Goal: Task Accomplishment & Management: Manage account settings

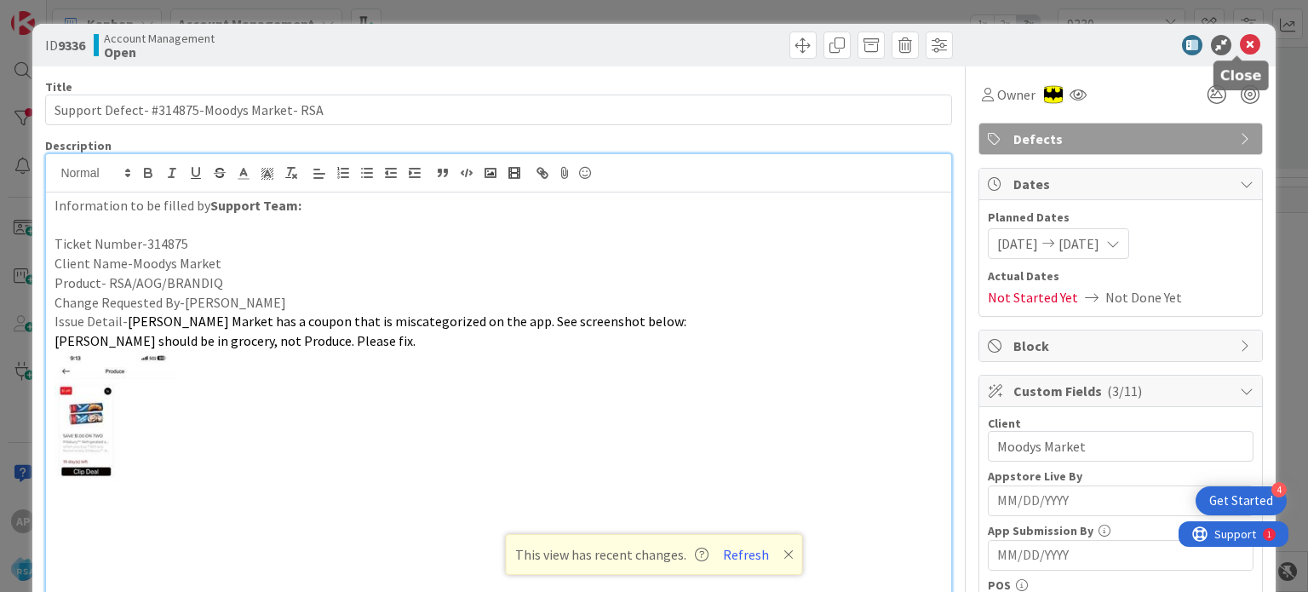
click at [1239, 43] on icon at bounding box center [1249, 45] width 20 height 20
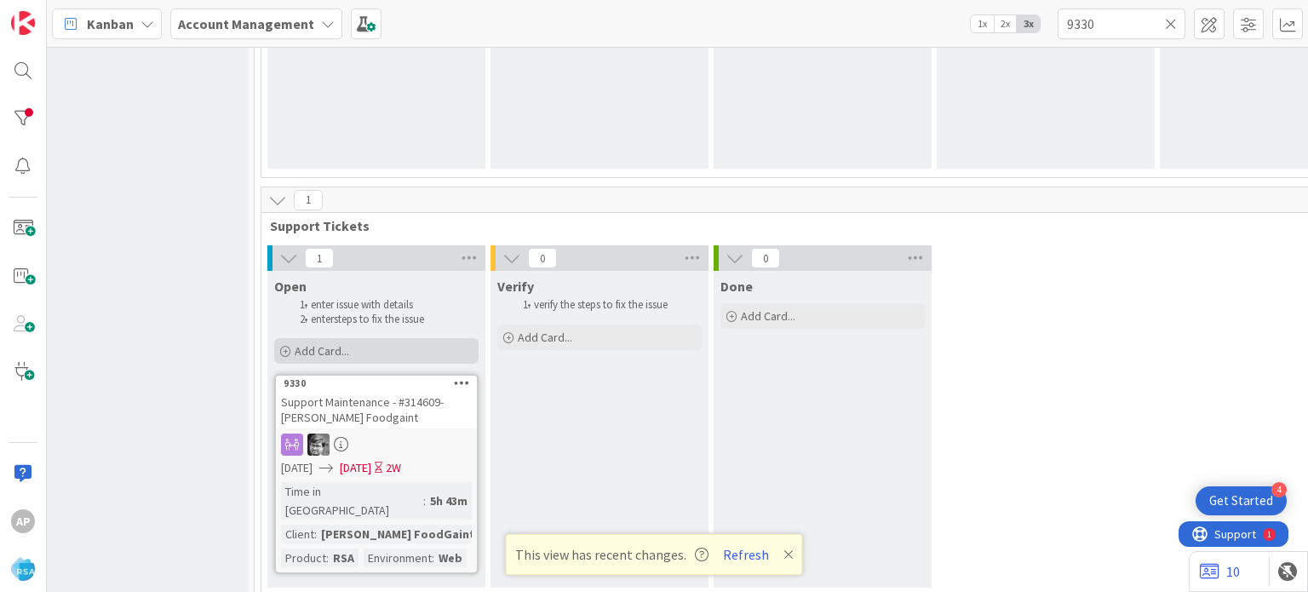
click at [368, 346] on div "Add Card..." at bounding box center [376, 351] width 204 height 26
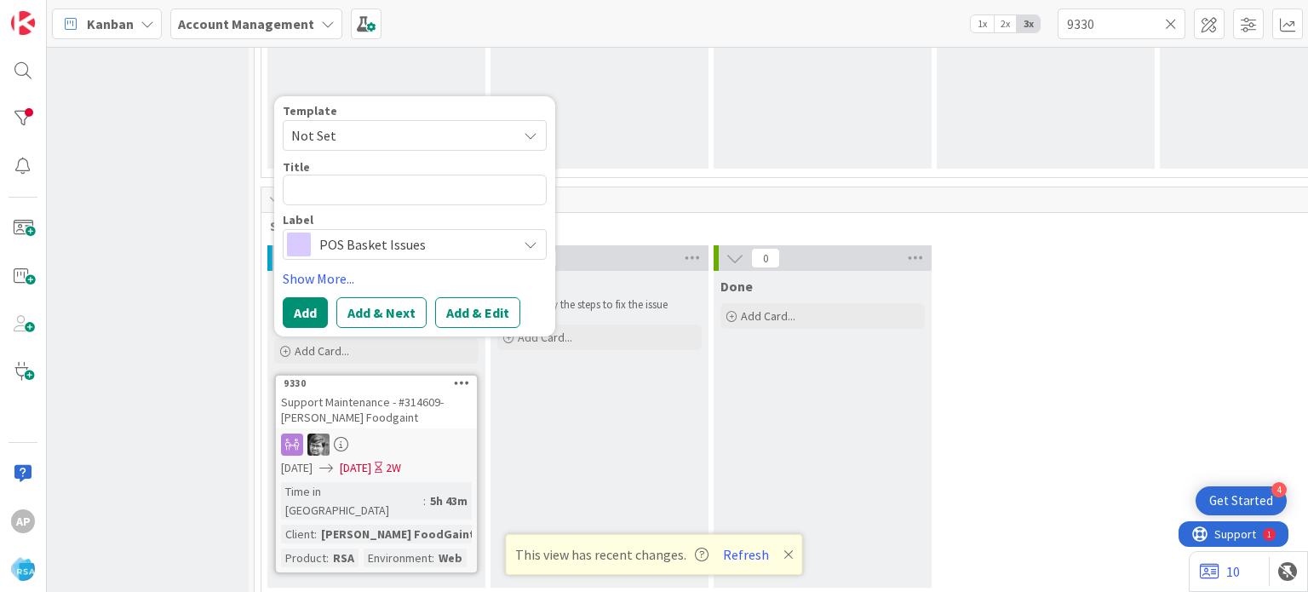
click at [522, 132] on span "Not Set" at bounding box center [415, 135] width 264 height 31
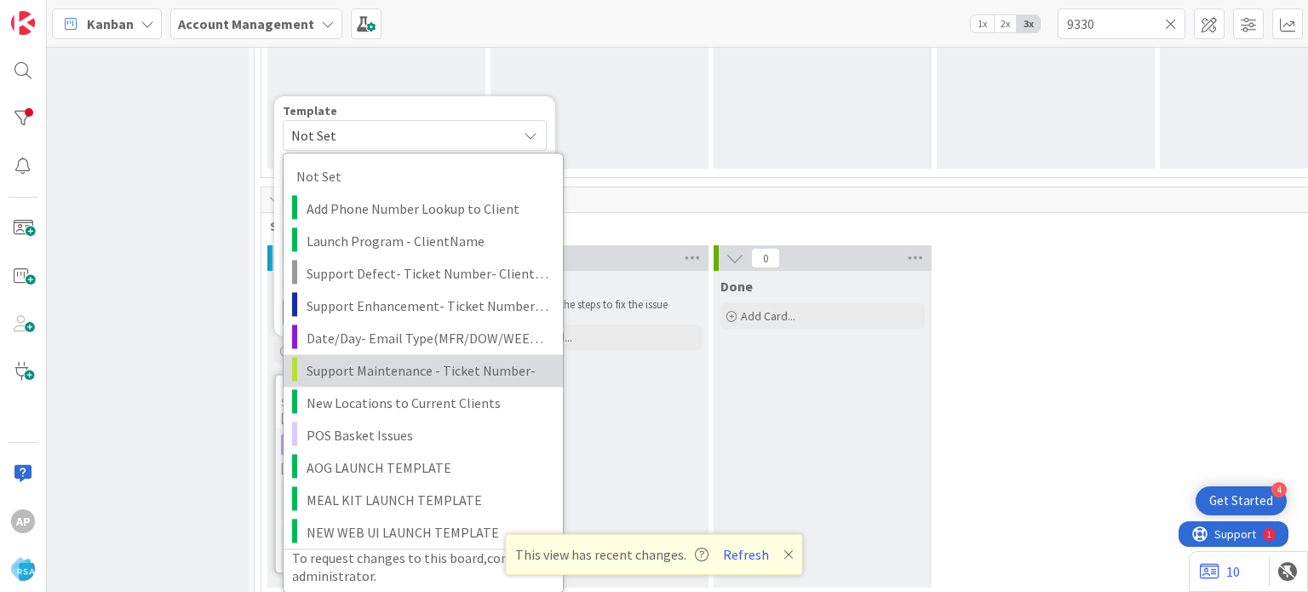
click at [444, 363] on span "Support Maintenance - Ticket Number-" at bounding box center [427, 370] width 243 height 22
type textarea "x"
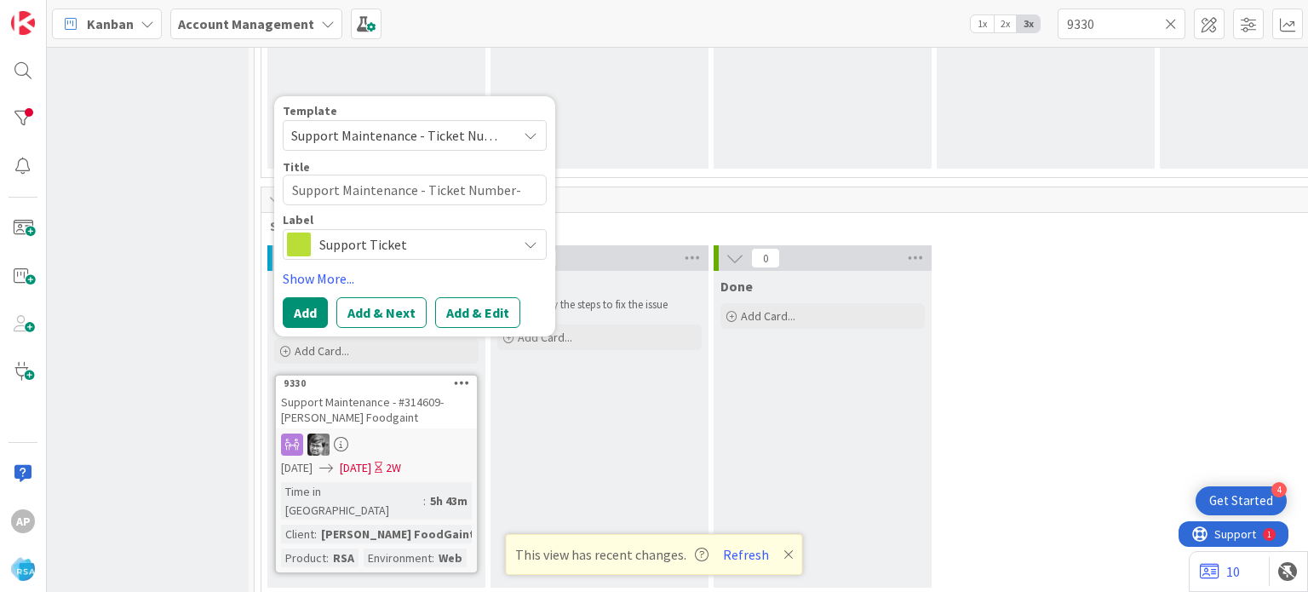
click at [457, 132] on span "Support Maintenance - Ticket Number-" at bounding box center [397, 135] width 213 height 22
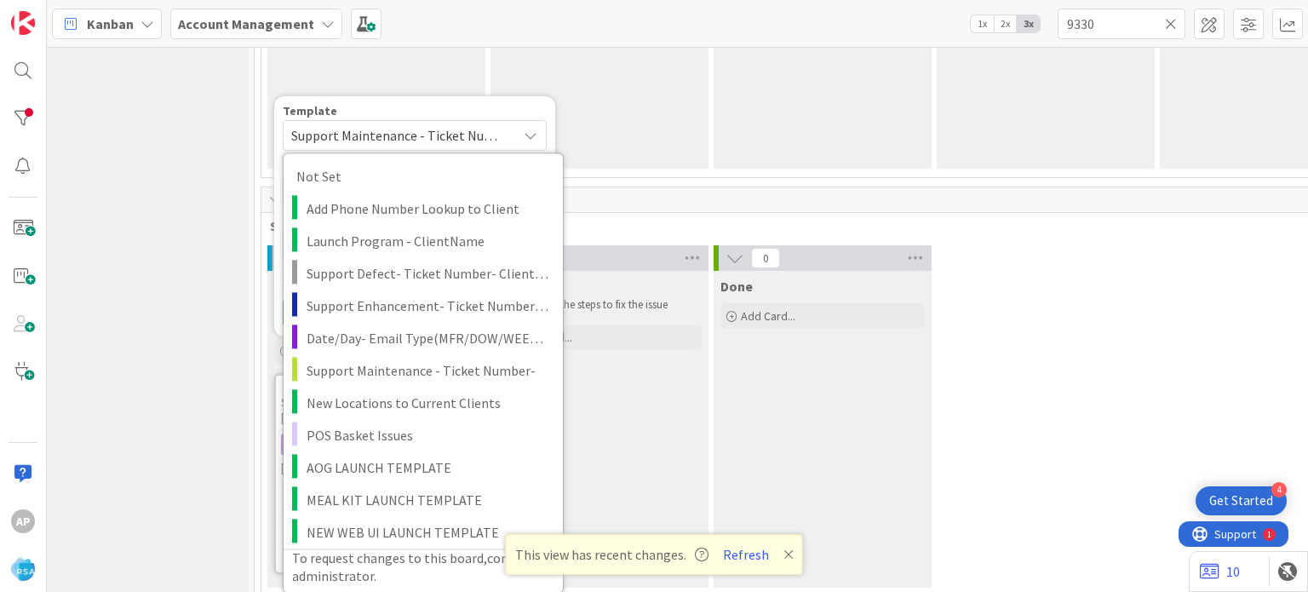
click at [455, 132] on span "Support Maintenance - Ticket Number-" at bounding box center [397, 135] width 213 height 22
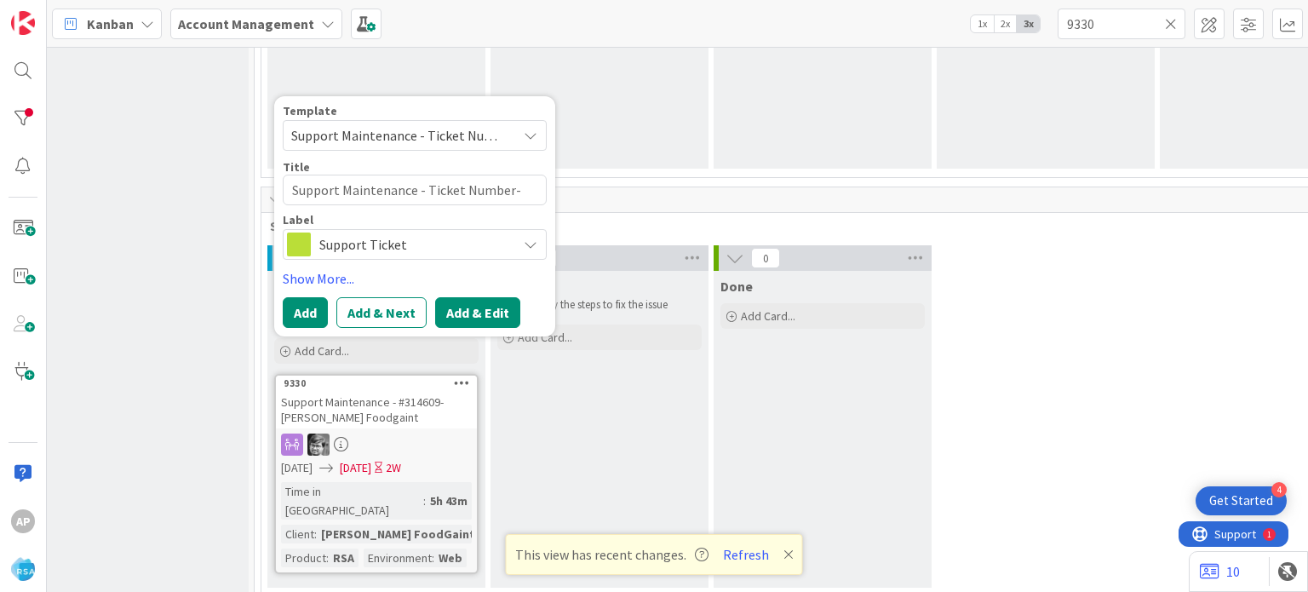
click at [484, 312] on button "Add & Edit" at bounding box center [477, 312] width 85 height 31
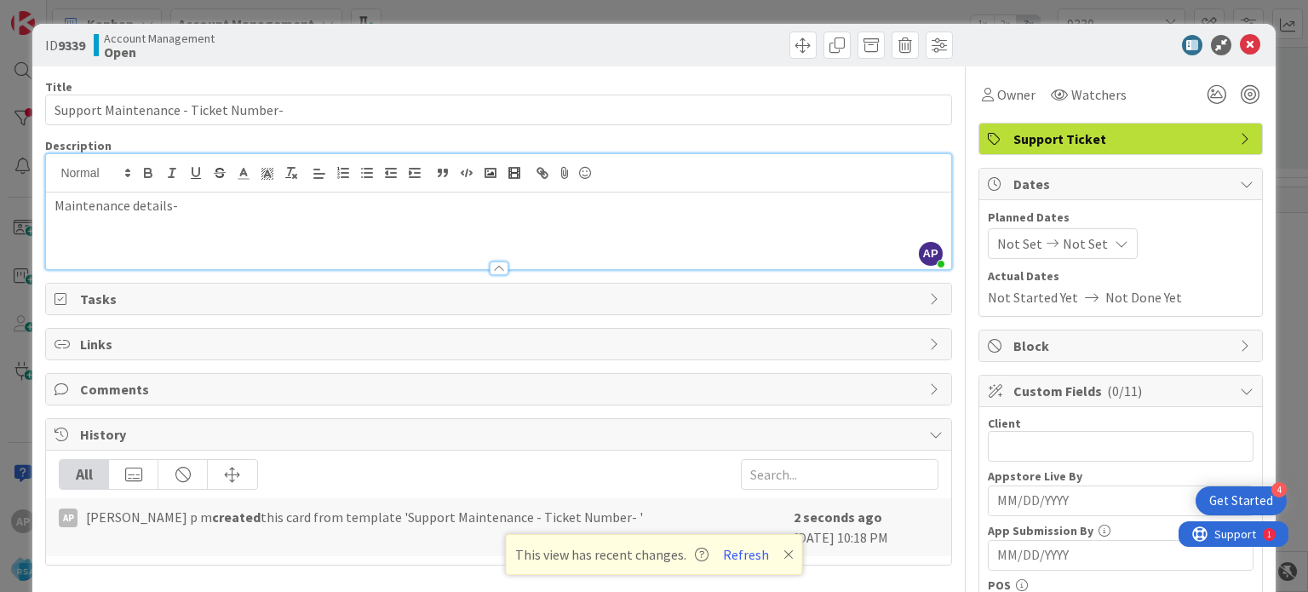
click at [245, 186] on div "AP [PERSON_NAME] p m just joined Maintenance details-" at bounding box center [498, 211] width 904 height 115
click at [218, 218] on div "Maintenance details-" at bounding box center [498, 230] width 904 height 77
click at [171, 231] on div "Maintenance details-" at bounding box center [498, 230] width 904 height 77
click at [82, 228] on div "Maintenance details-" at bounding box center [498, 230] width 904 height 77
click at [240, 224] on div "Maintenance details-" at bounding box center [498, 230] width 904 height 77
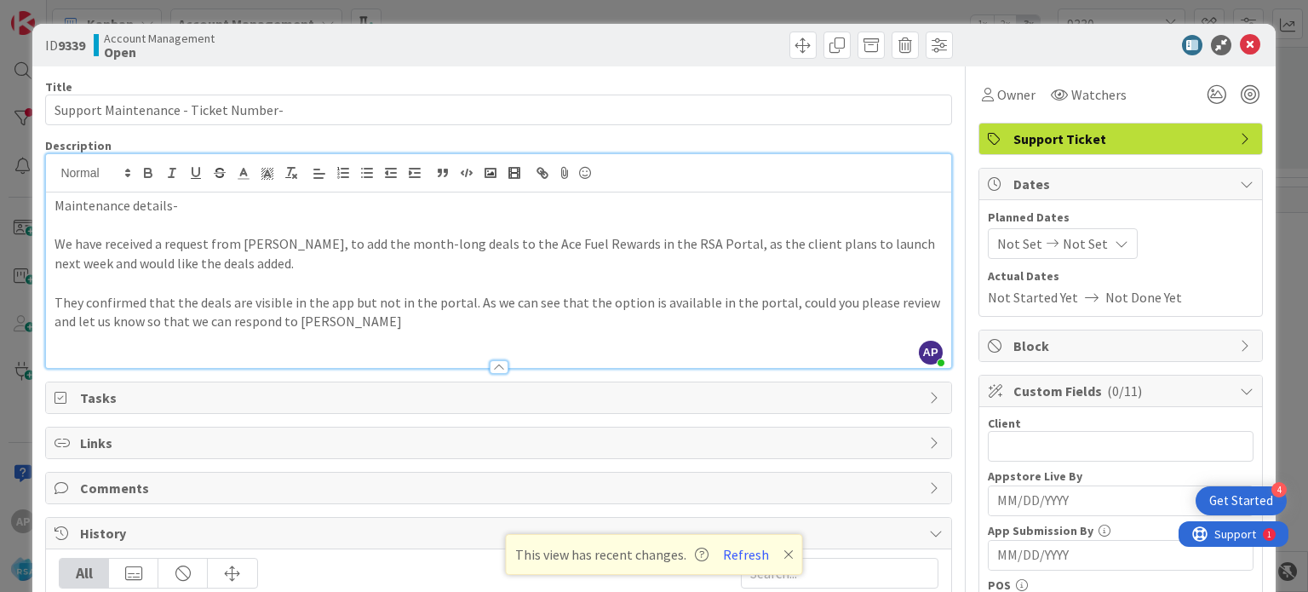
click at [197, 207] on p "Maintenance details-" at bounding box center [497, 206] width 887 height 20
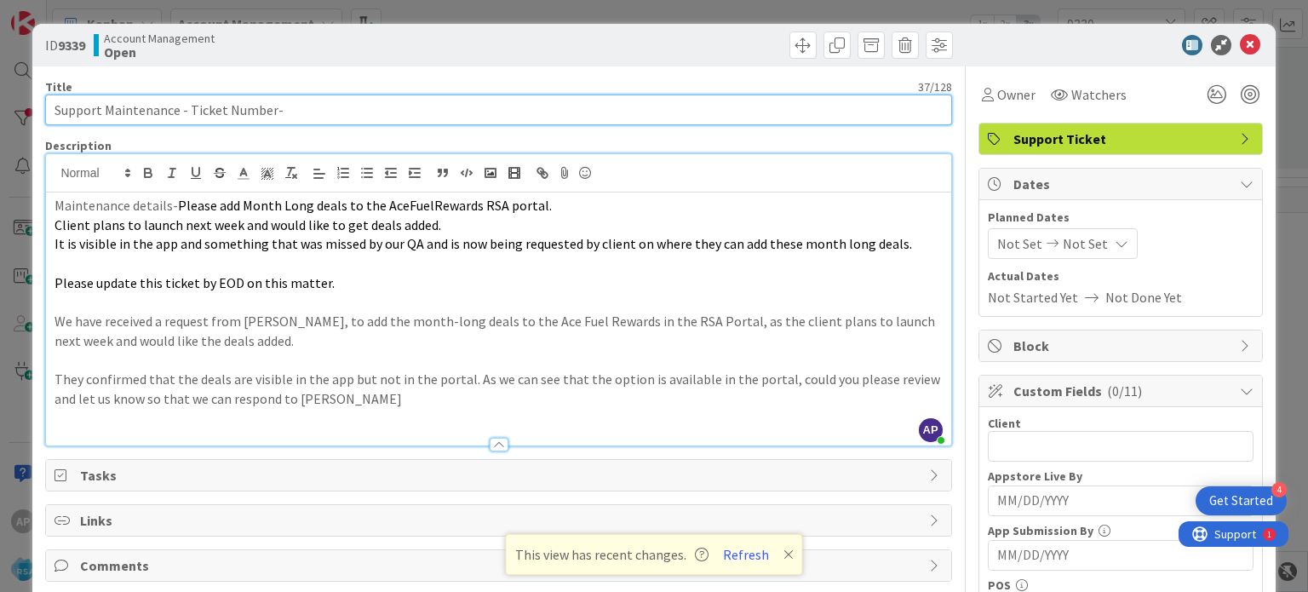
click at [288, 110] on input "Support Maintenance - Ticket Number-" at bounding box center [498, 109] width 906 height 31
paste input "Lowes Ace"
drag, startPoint x: 187, startPoint y: 102, endPoint x: 271, endPoint y: 111, distance: 83.9
click at [271, 111] on input "Support Maintenance - Ticket Number- Lowes Ace" at bounding box center [498, 109] width 906 height 31
paste input "#314898"
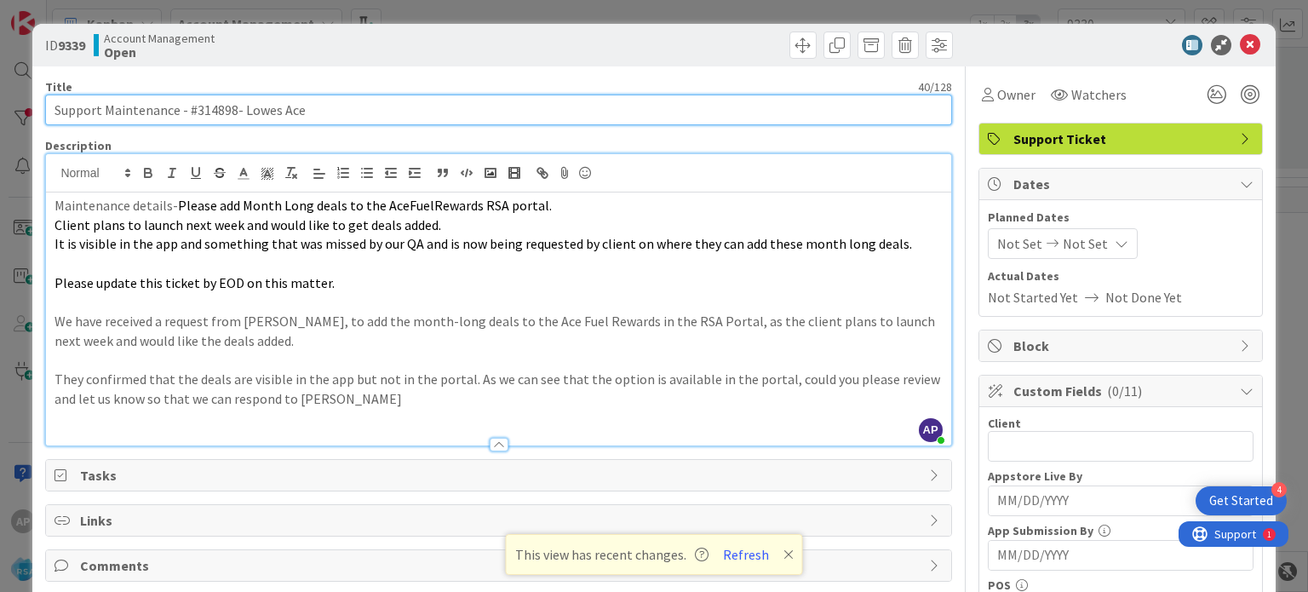
drag, startPoint x: 306, startPoint y: 112, endPoint x: 243, endPoint y: 109, distance: 63.0
click at [243, 109] on input "Support Maintenance - #314898- Lowes Ace" at bounding box center [498, 109] width 906 height 31
type input "Support Maintenance - #314898- Lowes Ace"
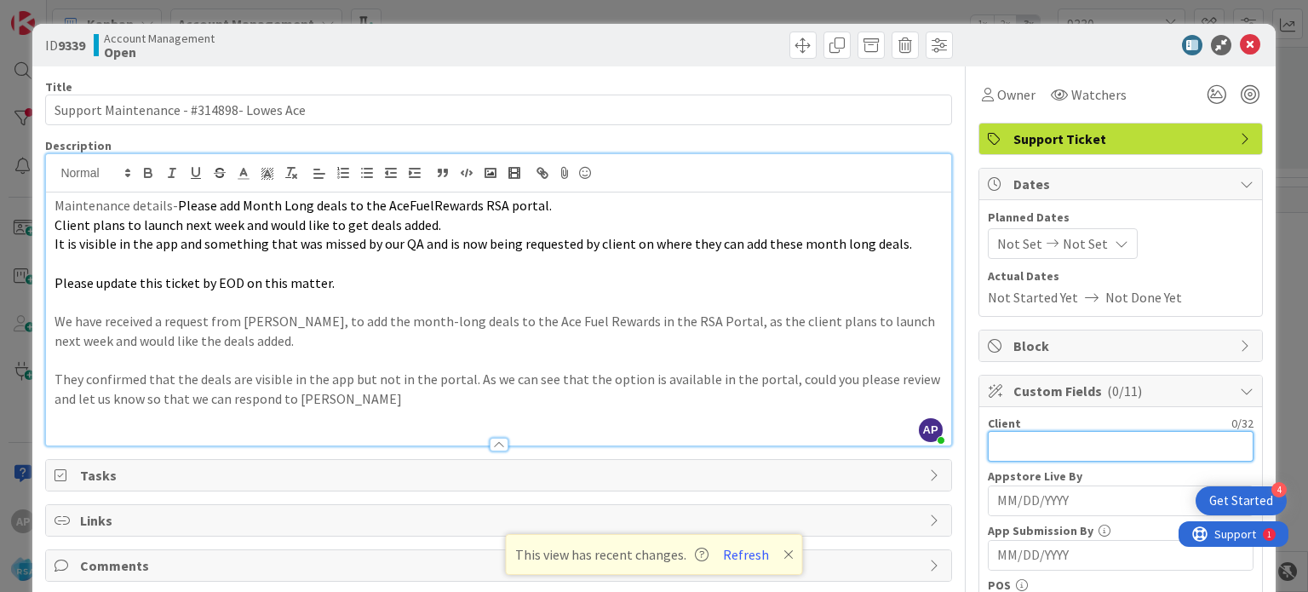
click at [1008, 440] on input "text" at bounding box center [1120, 446] width 266 height 31
paste input "Lowes Ace"
type input "Lowes Ace"
click at [1015, 248] on span "Not Set" at bounding box center [1019, 243] width 45 height 20
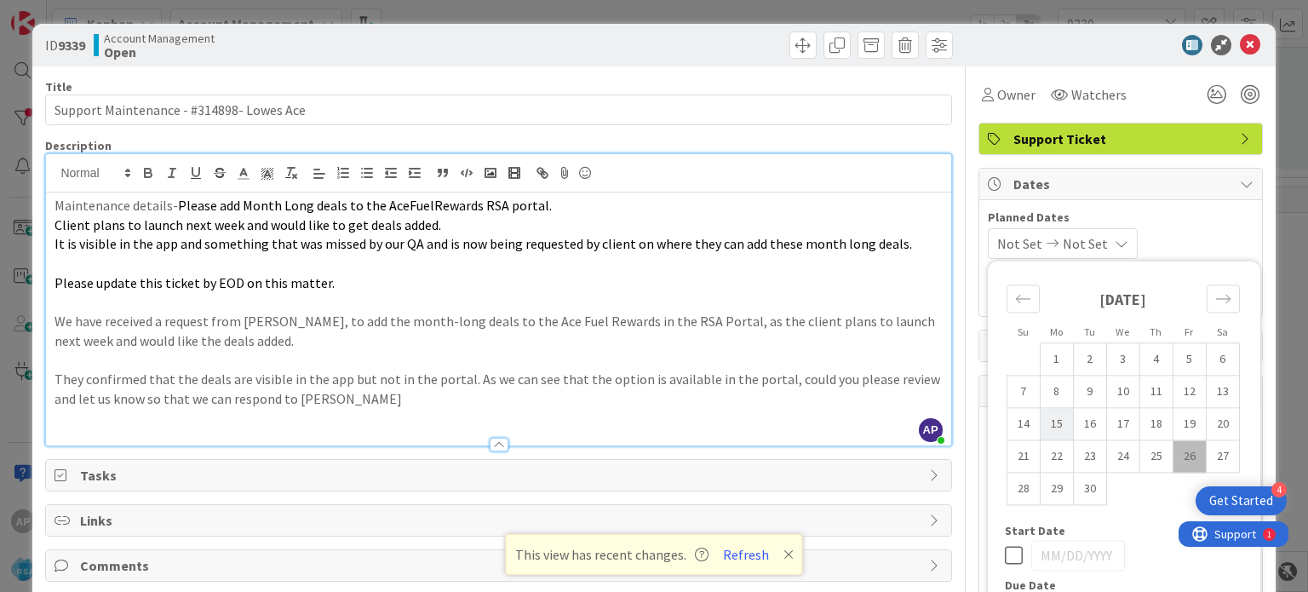
click at [1050, 428] on td "15" at bounding box center [1055, 424] width 33 height 32
type input "[DATE]"
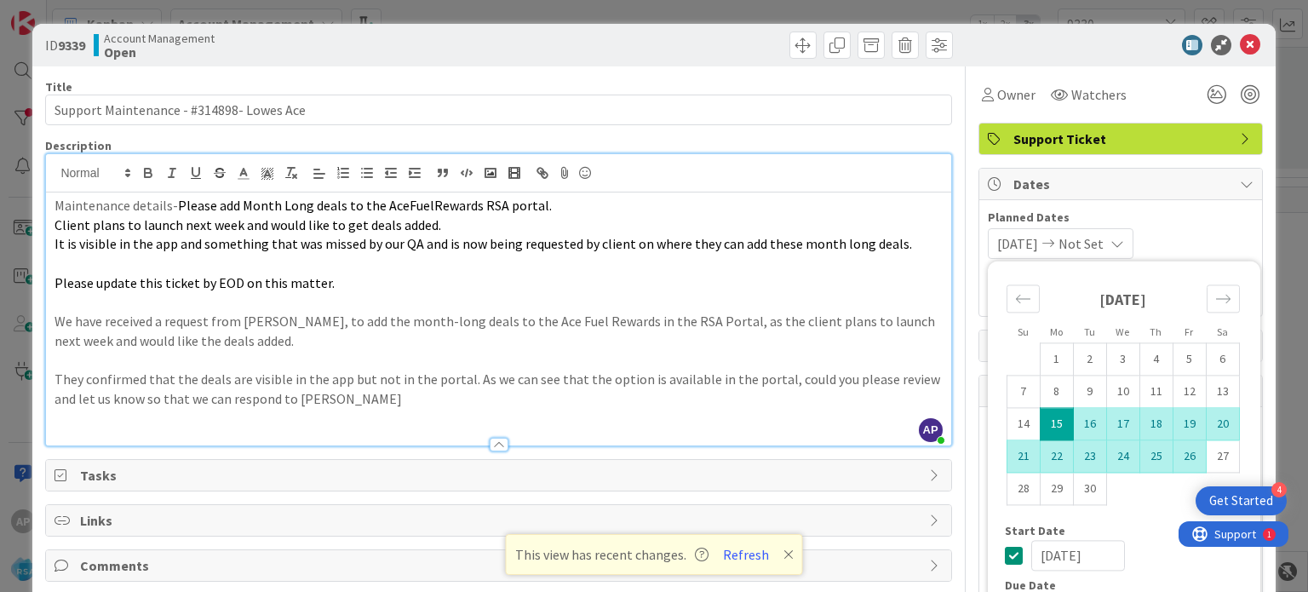
click at [1172, 455] on td "26" at bounding box center [1188, 456] width 33 height 32
type input "[DATE]"
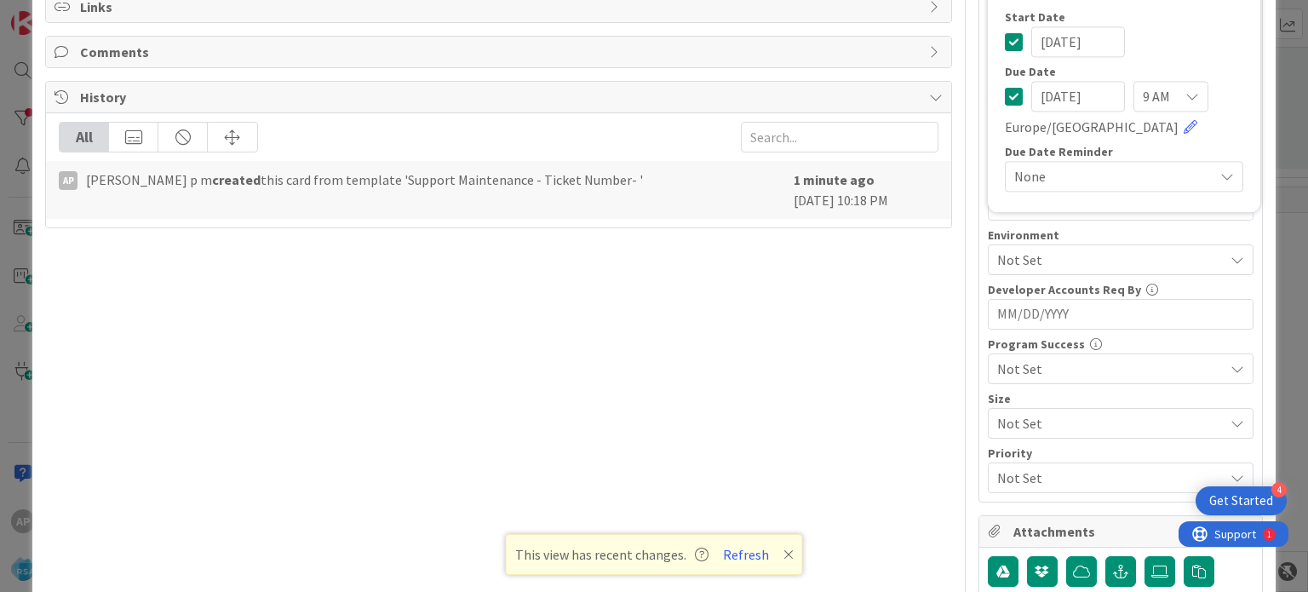
scroll to position [514, 0]
click at [997, 258] on span "Not Set" at bounding box center [1110, 259] width 226 height 20
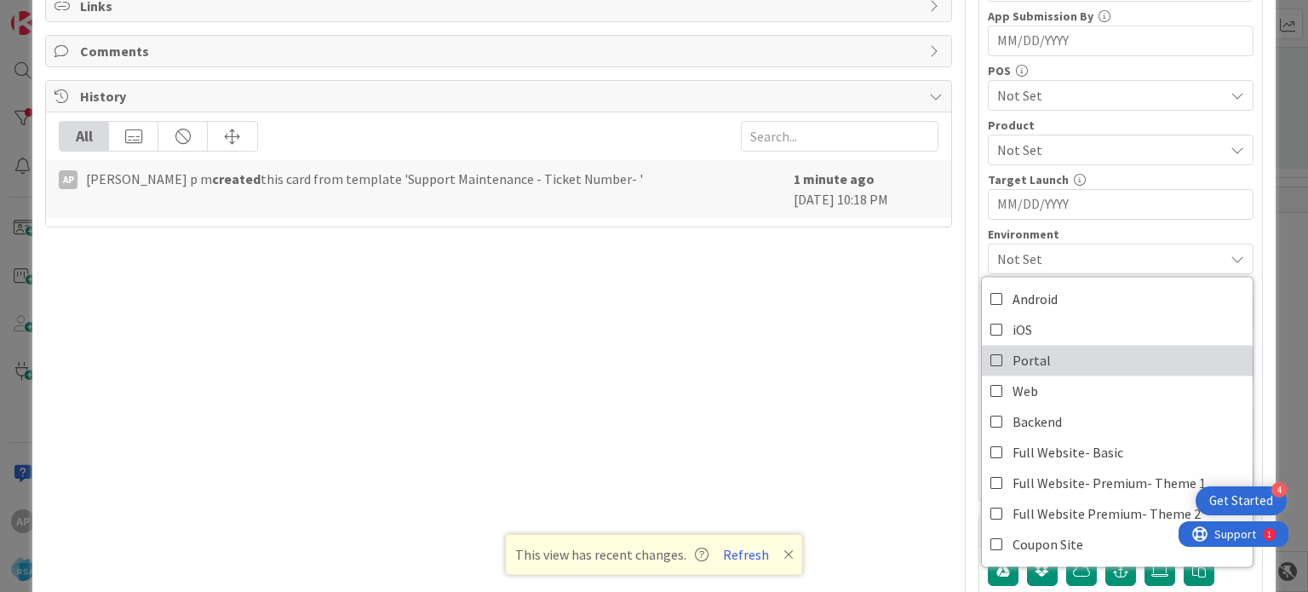
click at [1012, 358] on span "Portal" at bounding box center [1031, 360] width 38 height 26
click at [852, 363] on div "Title 40 / 128 Support Maintenance - #314898- Lowes Ace Description AP [PERSON_…" at bounding box center [498, 123] width 906 height 1143
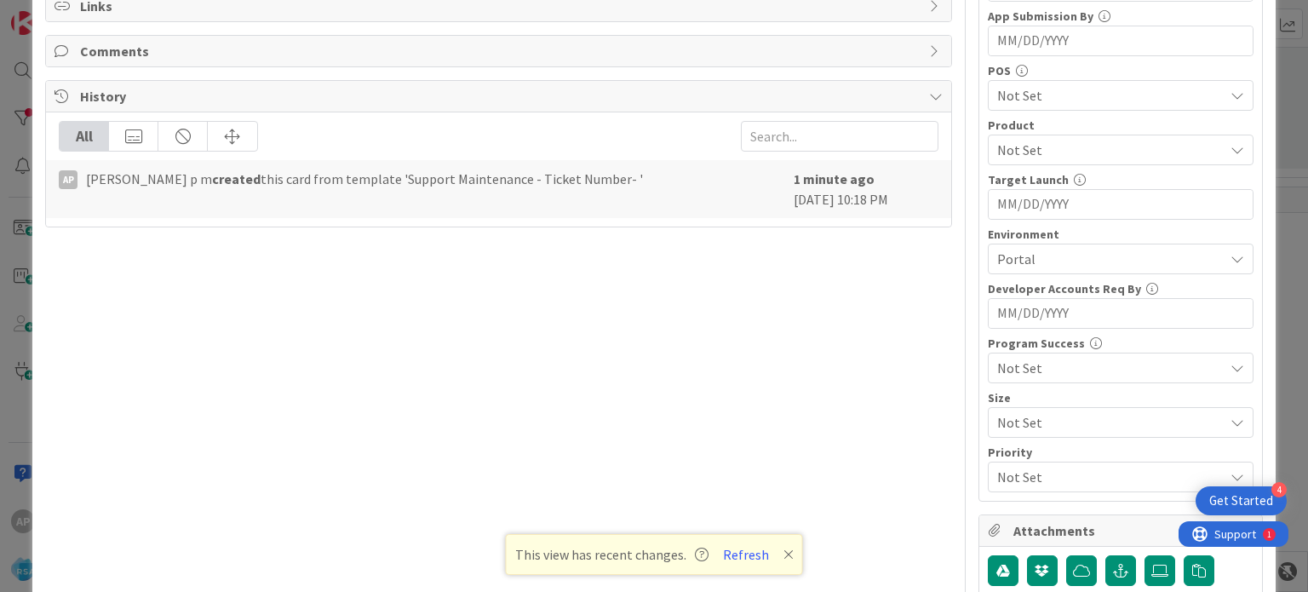
click at [1016, 251] on span "Portal" at bounding box center [1110, 259] width 226 height 20
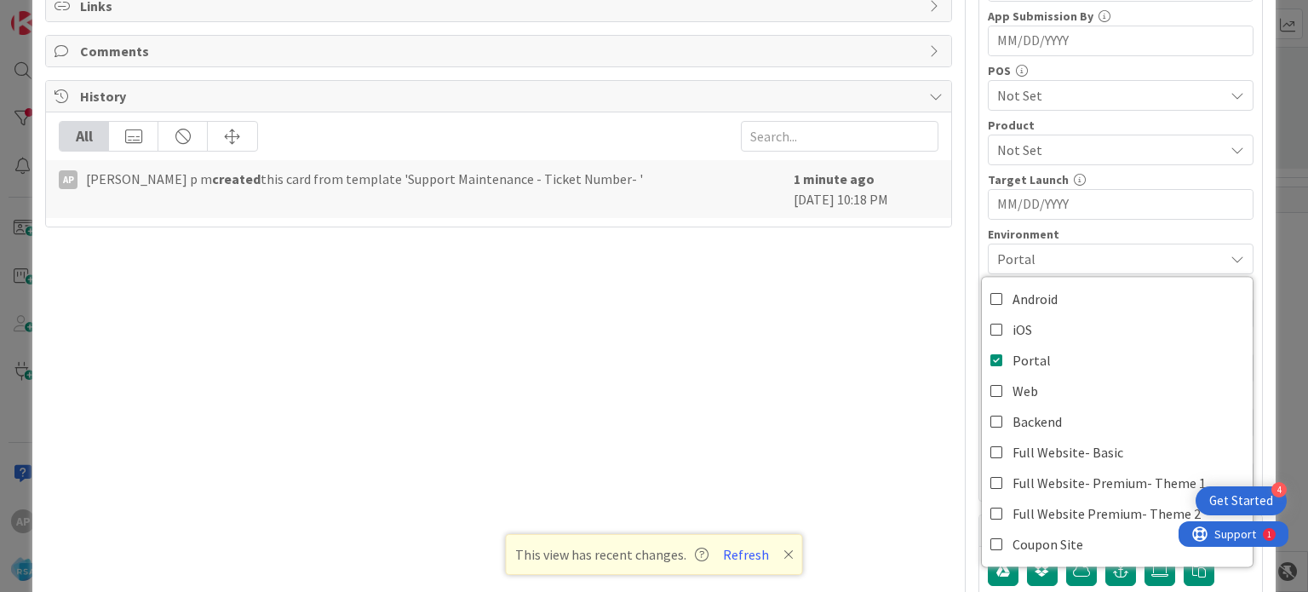
click at [855, 350] on div "Title 40 / 128 Support Maintenance - #314898- Lowes Ace Description AP [PERSON_…" at bounding box center [498, 123] width 906 height 1143
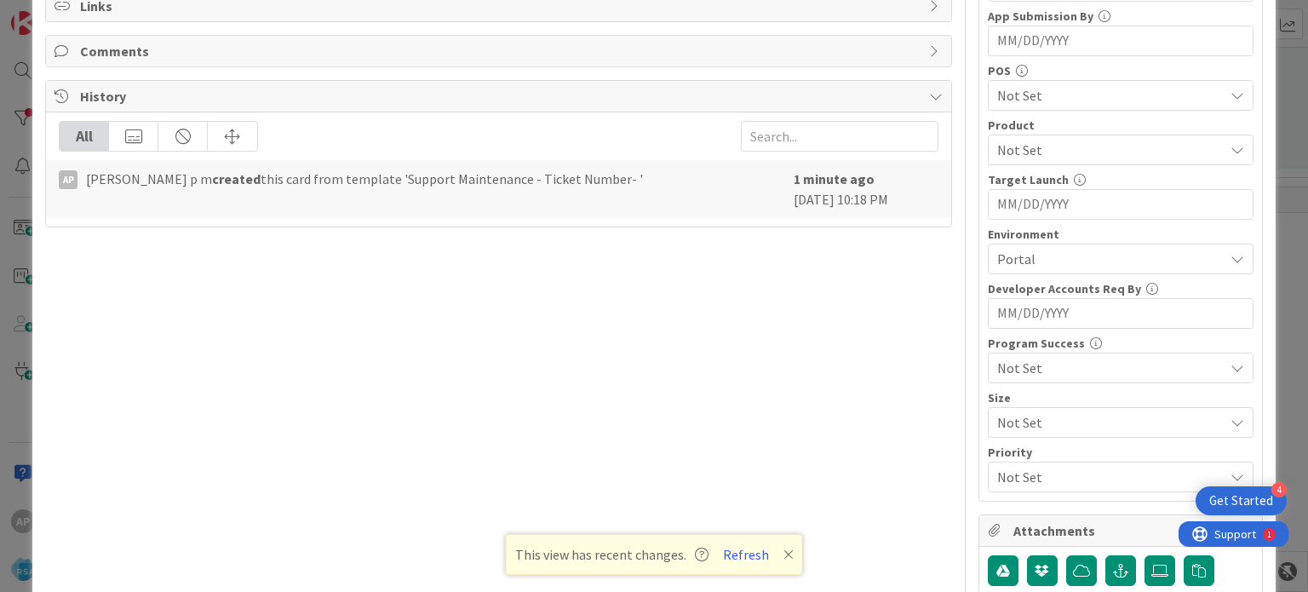
click at [1018, 148] on span "Not Set" at bounding box center [1110, 150] width 226 height 20
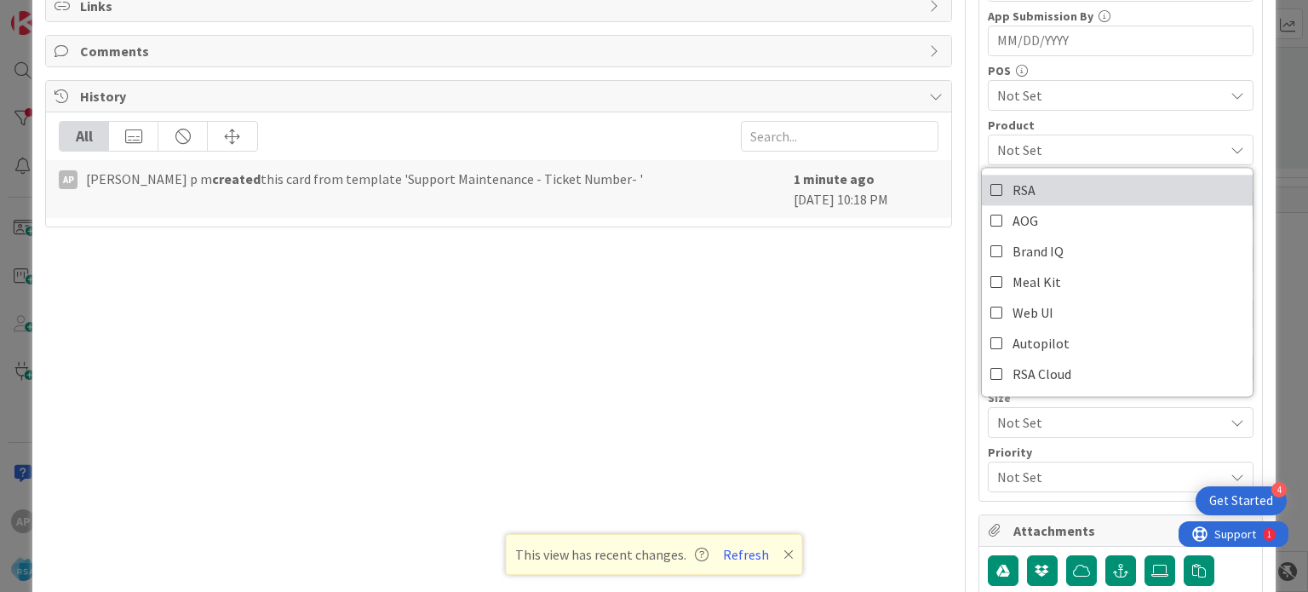
click at [1013, 183] on span "RSA" at bounding box center [1023, 190] width 23 height 26
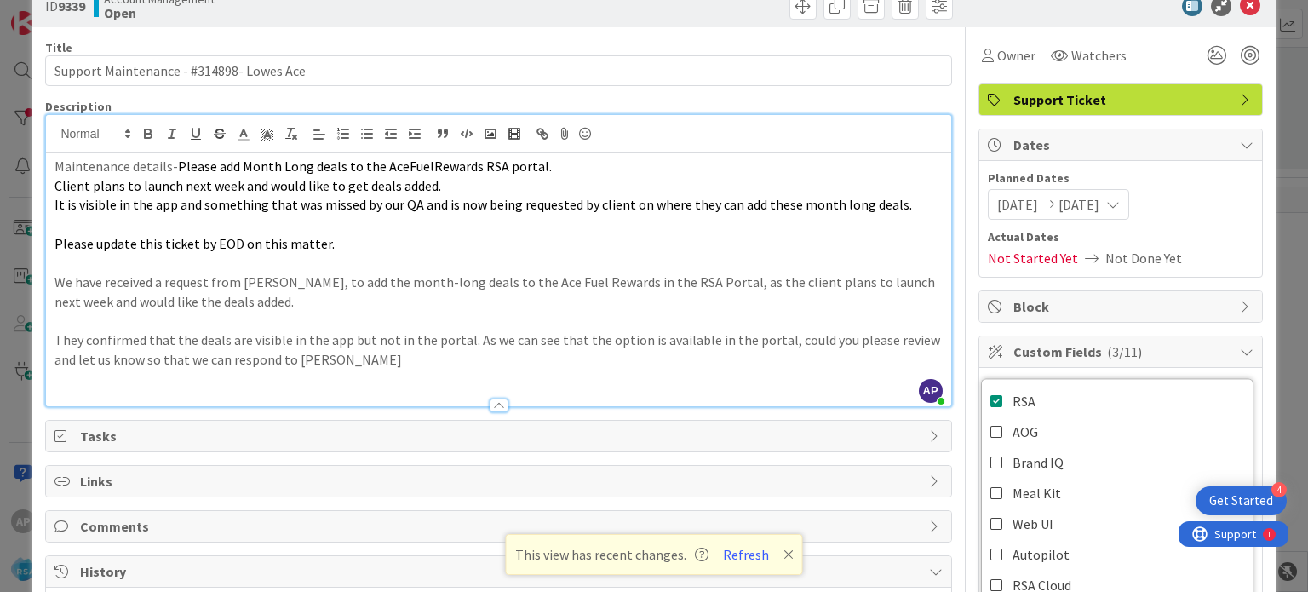
scroll to position [0, 0]
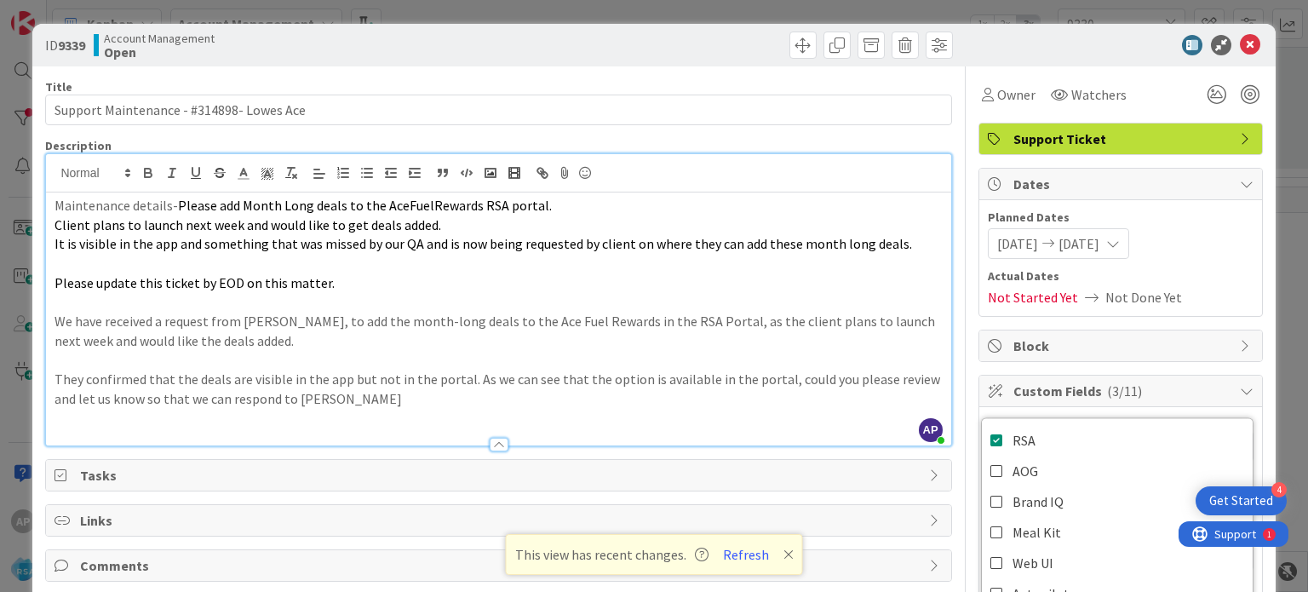
click at [812, 260] on p at bounding box center [497, 264] width 887 height 20
click at [1239, 45] on icon at bounding box center [1249, 45] width 20 height 20
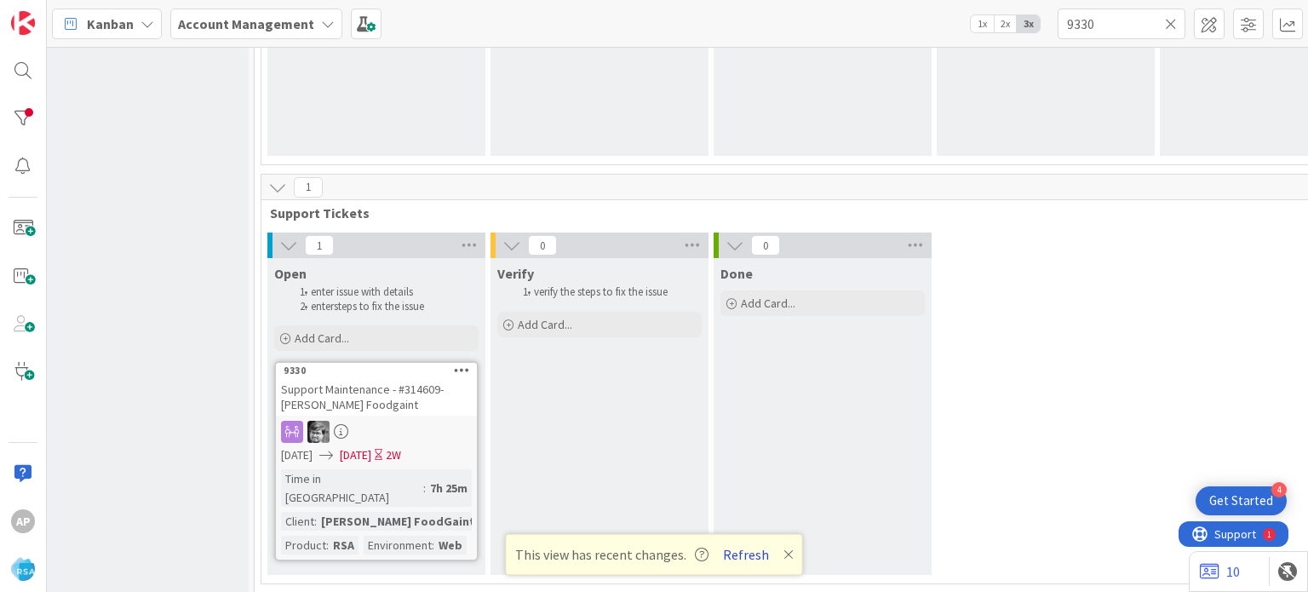
click at [744, 547] on button "Refresh" at bounding box center [746, 554] width 58 height 22
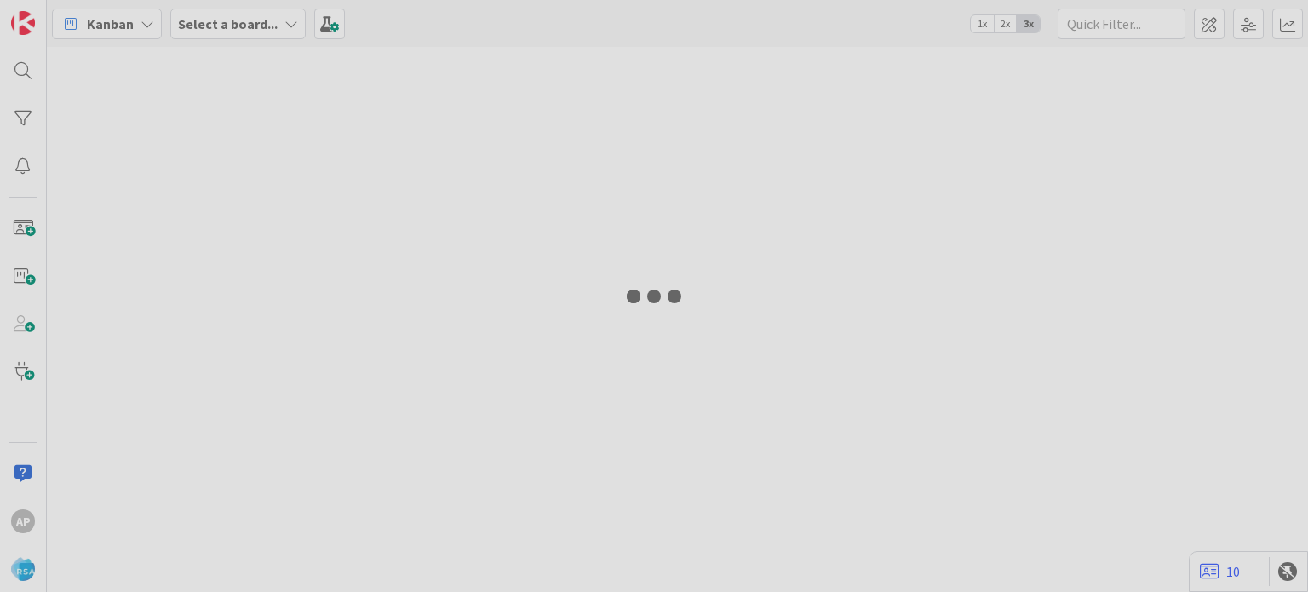
type input "9330"
